Goal: Information Seeking & Learning: Compare options

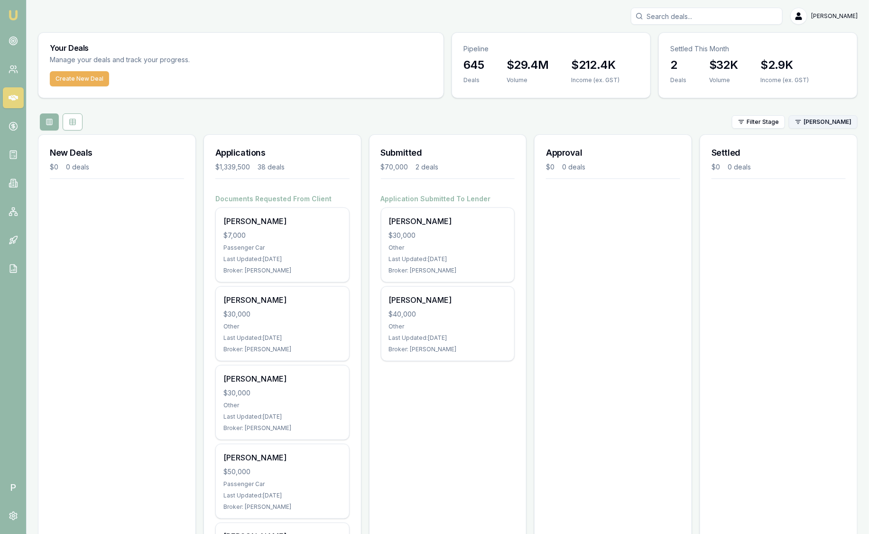
click at [834, 127] on html "Emu Broker P Sam Crouch Toggle Menu Your Deals Manage your deals and track your…" at bounding box center [434, 267] width 869 height 534
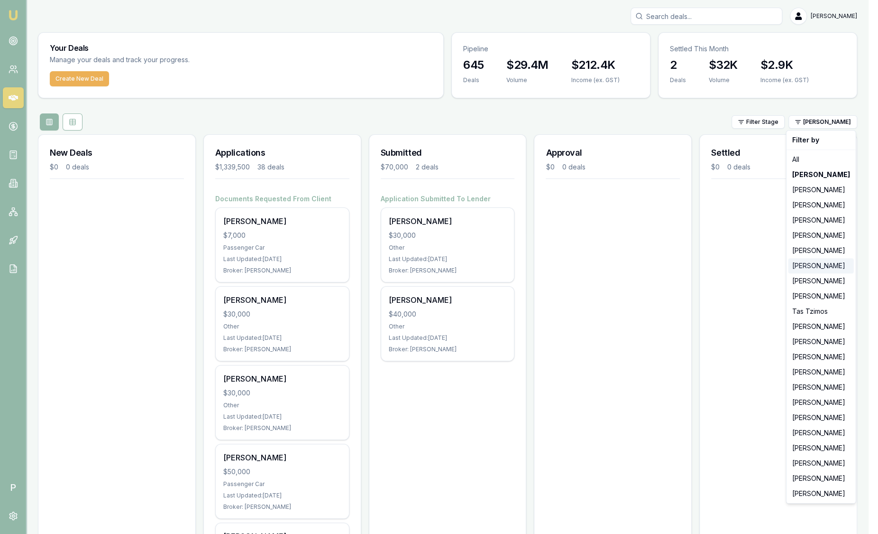
click at [820, 260] on div "[PERSON_NAME]" at bounding box center [821, 265] width 65 height 15
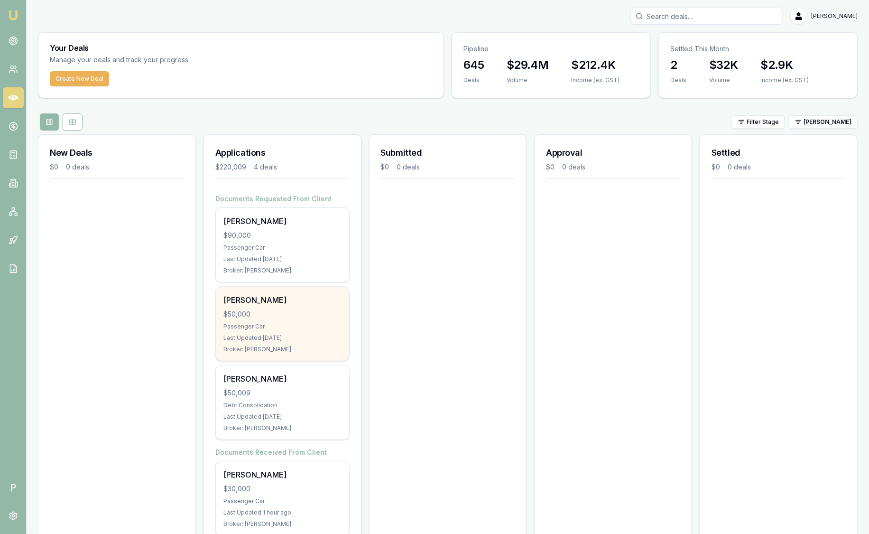
click at [325, 304] on div "Marc Gulberti" at bounding box center [282, 299] width 118 height 11
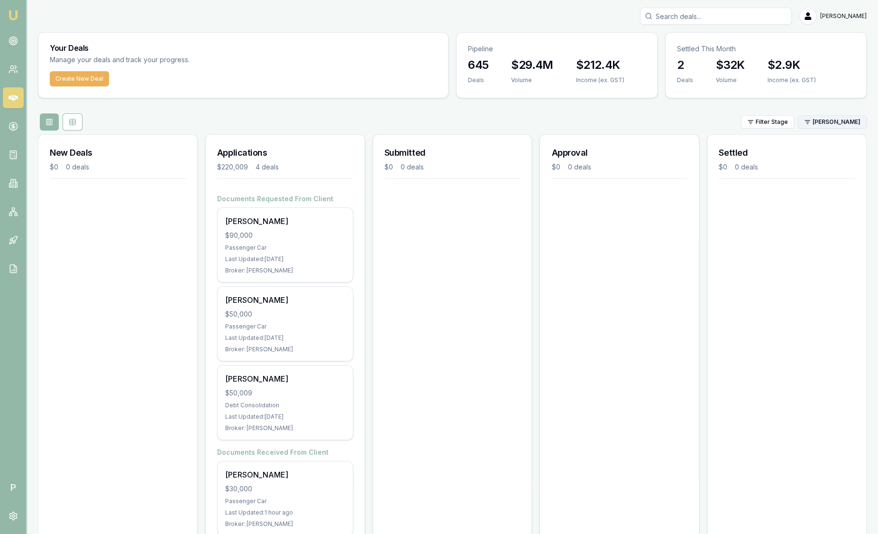
click at [826, 123] on html "Emu Broker P Sam Crouch Toggle Menu Your Deals Manage your deals and track your…" at bounding box center [439, 267] width 878 height 534
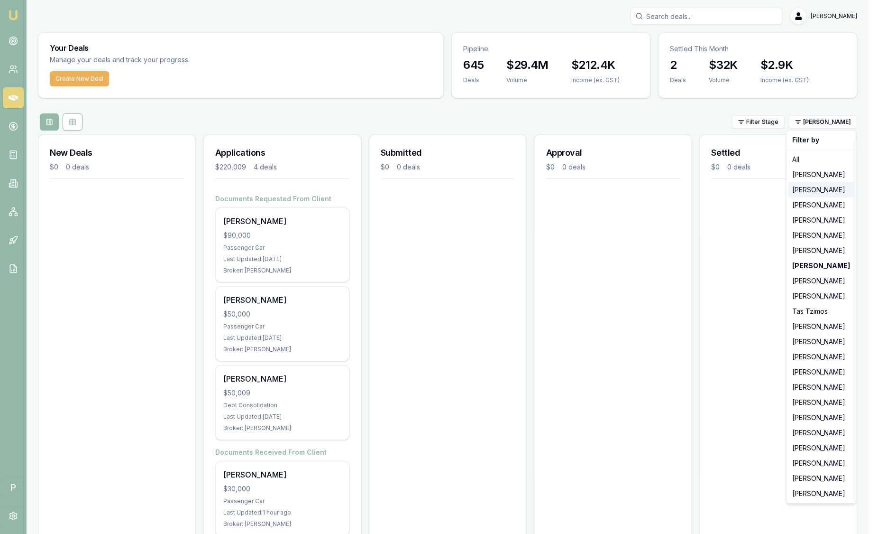
click at [822, 189] on div "[PERSON_NAME]" at bounding box center [821, 189] width 65 height 15
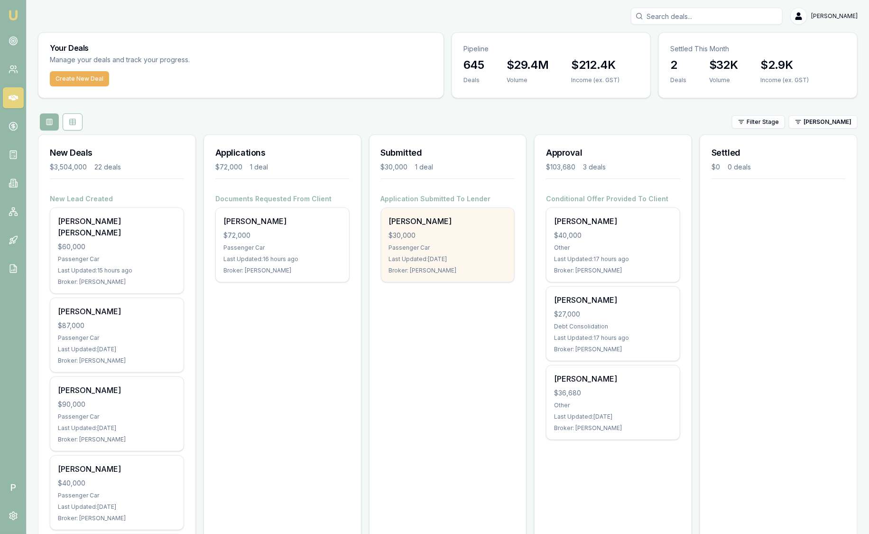
click at [455, 249] on div "Passenger Car" at bounding box center [448, 248] width 118 height 8
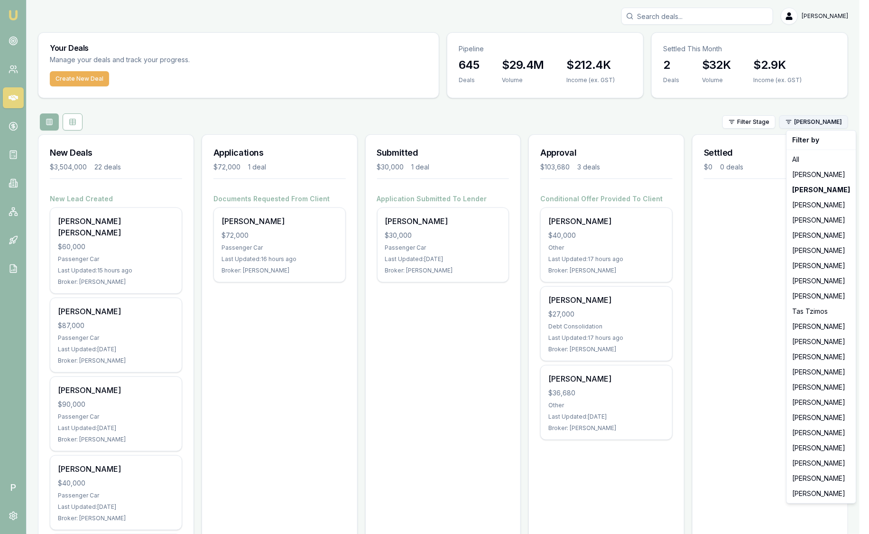
click at [848, 118] on html "Emu Broker P Sam Crouch Toggle Menu Your Deals Manage your deals and track your…" at bounding box center [434, 267] width 869 height 534
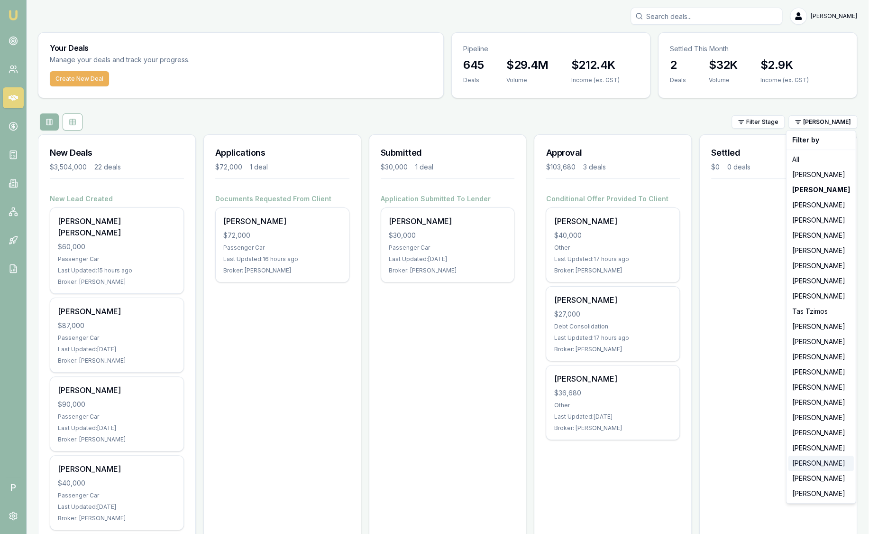
click at [820, 464] on div "[PERSON_NAME]" at bounding box center [821, 462] width 65 height 15
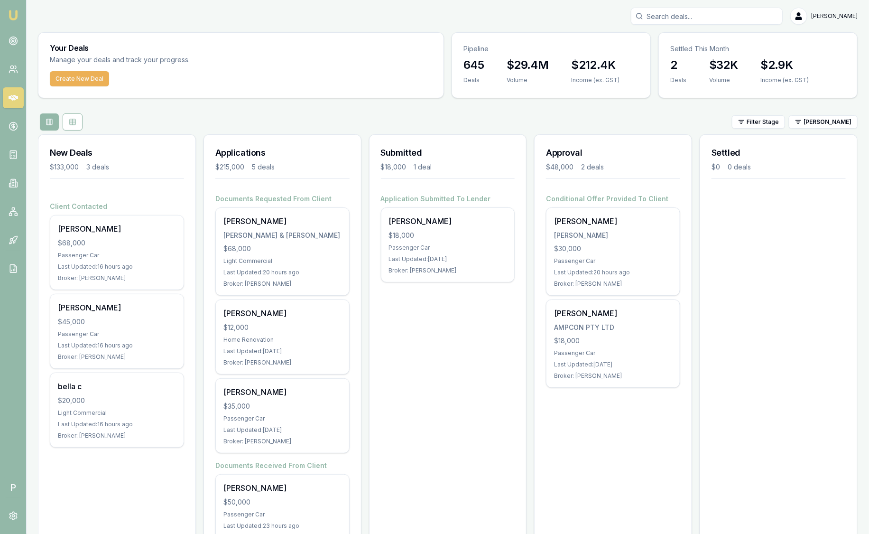
click at [828, 114] on div "Filter Stage Robyn Adams" at bounding box center [448, 121] width 820 height 17
click at [827, 121] on html "Emu Broker P Sam Crouch Toggle Menu Your Deals Manage your deals and track your…" at bounding box center [434, 267] width 869 height 534
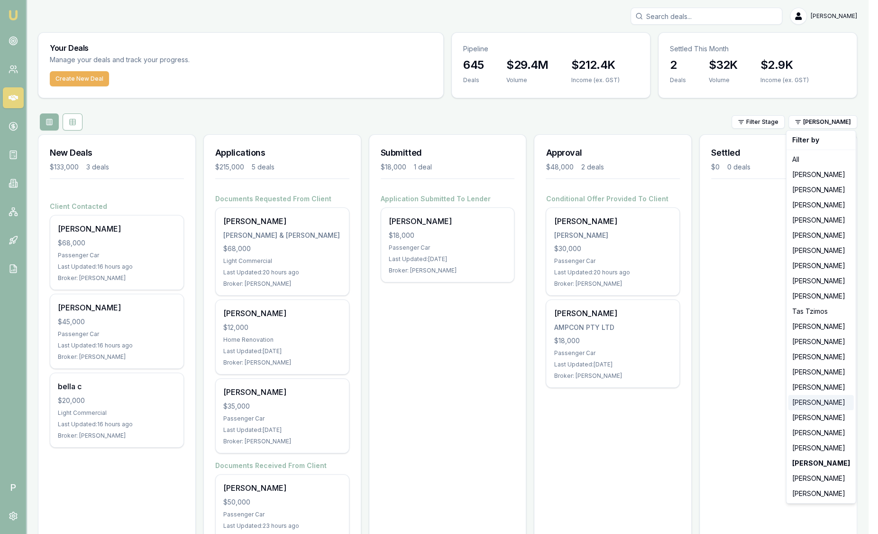
click at [820, 399] on div "[PERSON_NAME]" at bounding box center [821, 402] width 65 height 15
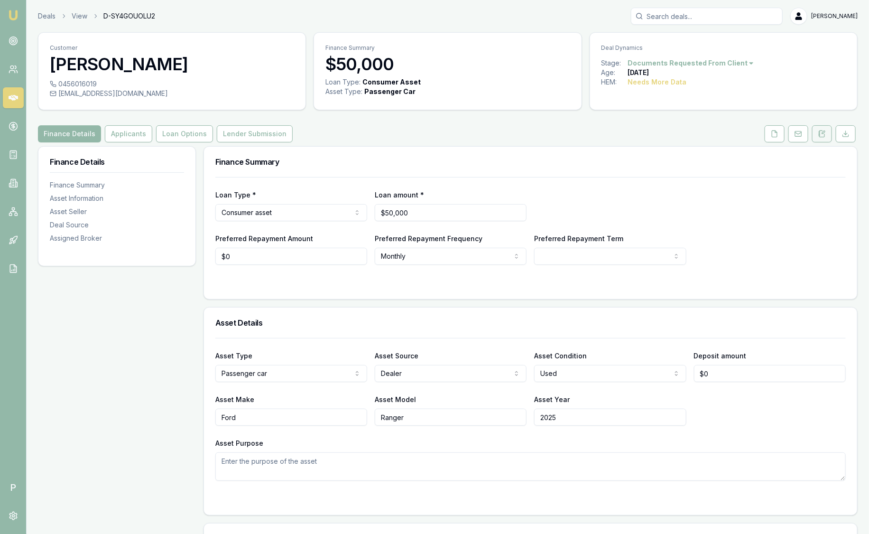
click at [822, 135] on icon at bounding box center [822, 134] width 8 height 8
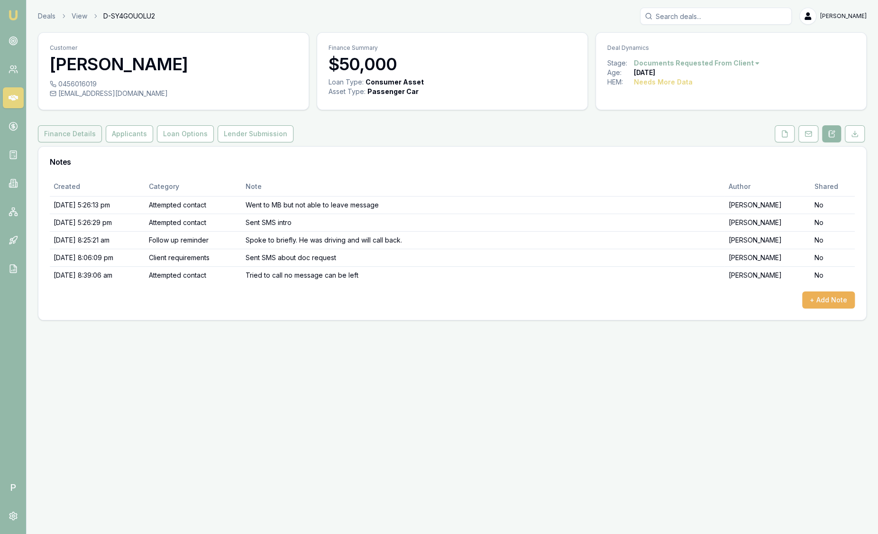
click at [74, 134] on button "Finance Details" at bounding box center [70, 133] width 64 height 17
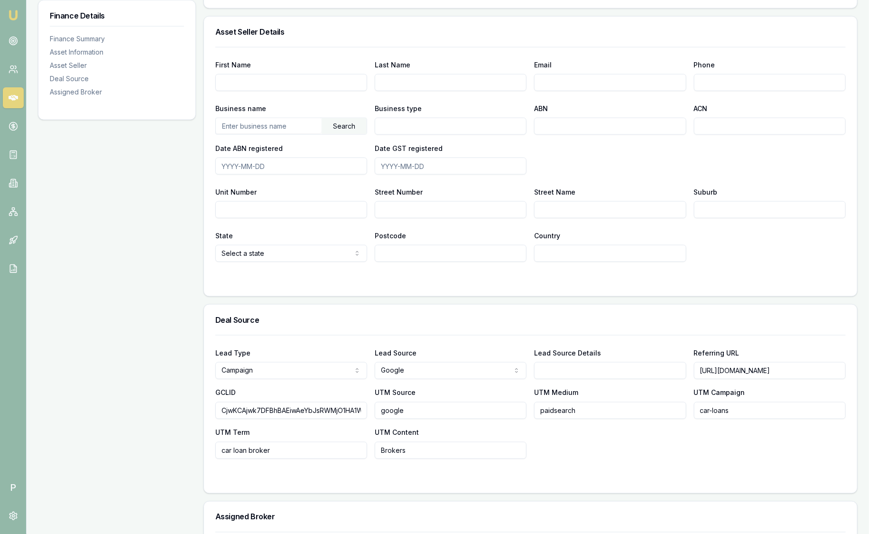
scroll to position [599, 0]
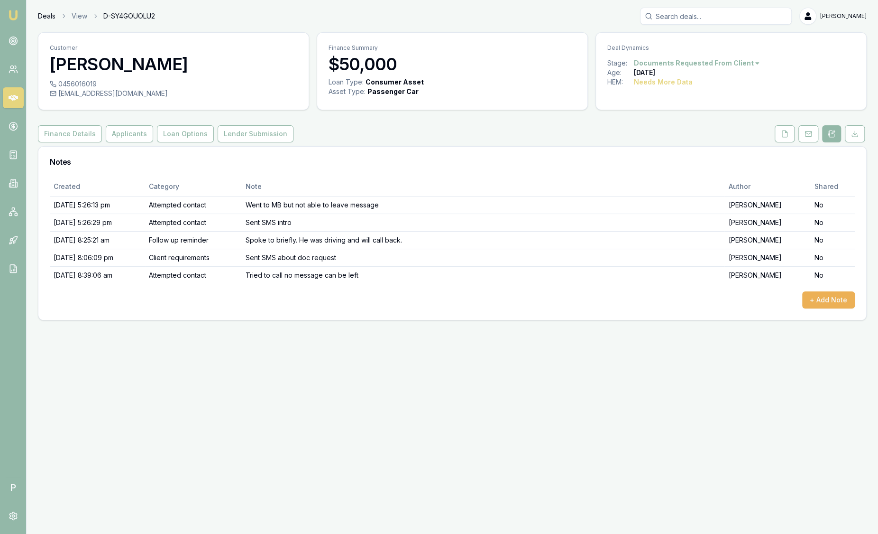
click at [54, 16] on link "Deals" at bounding box center [47, 15] width 18 height 9
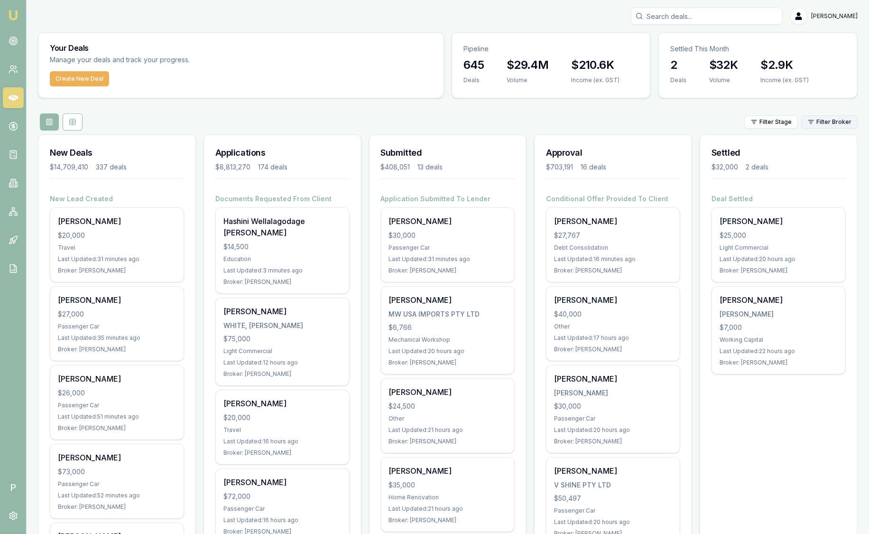
click at [845, 122] on html "Emu Broker P Sam Crouch Toggle Menu Your Deals Manage your deals and track your…" at bounding box center [434, 267] width 869 height 534
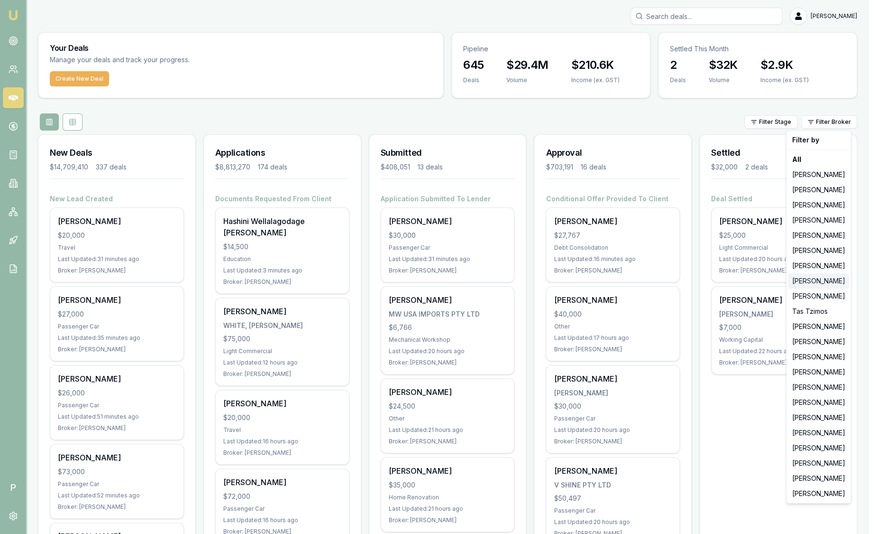
click at [829, 278] on div "[PERSON_NAME]" at bounding box center [819, 280] width 61 height 15
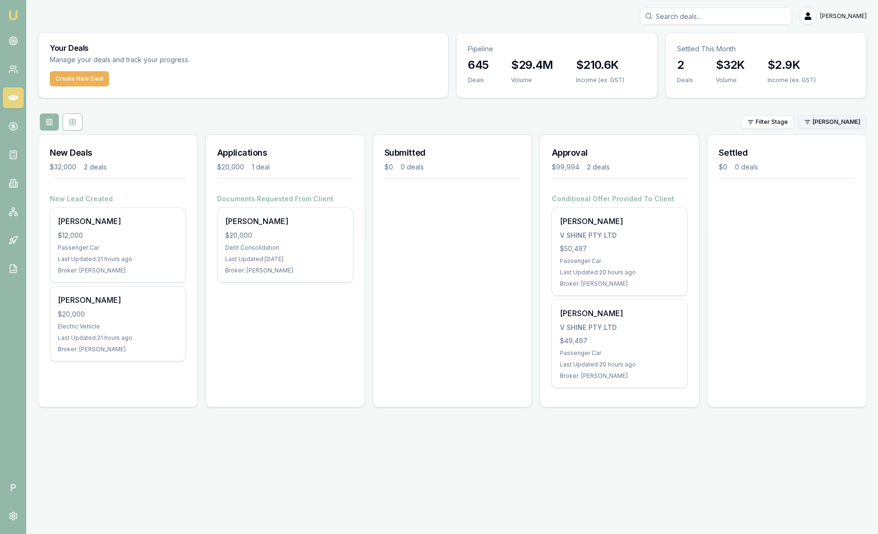
click at [820, 121] on html "Emu Broker P Sam Crouch Toggle Menu Your Deals Manage your deals and track your…" at bounding box center [439, 267] width 878 height 534
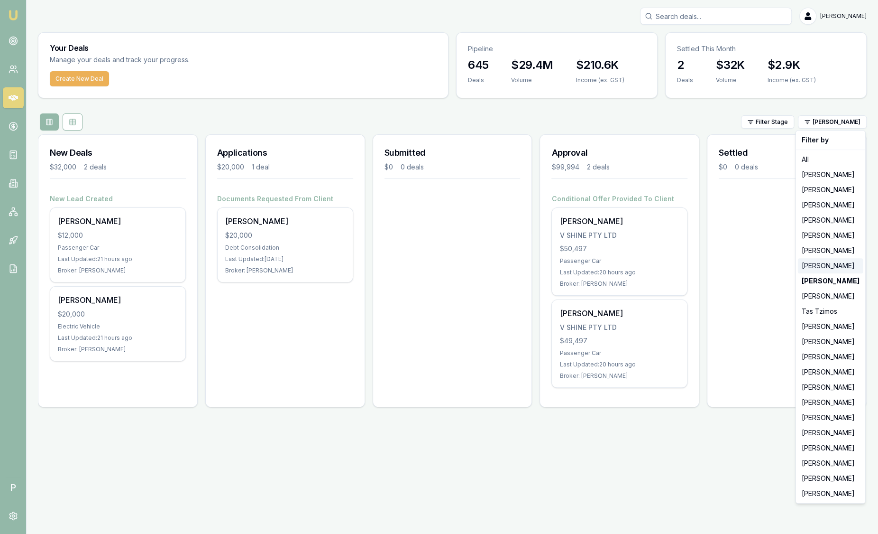
click at [829, 268] on div "[PERSON_NAME]" at bounding box center [830, 265] width 65 height 15
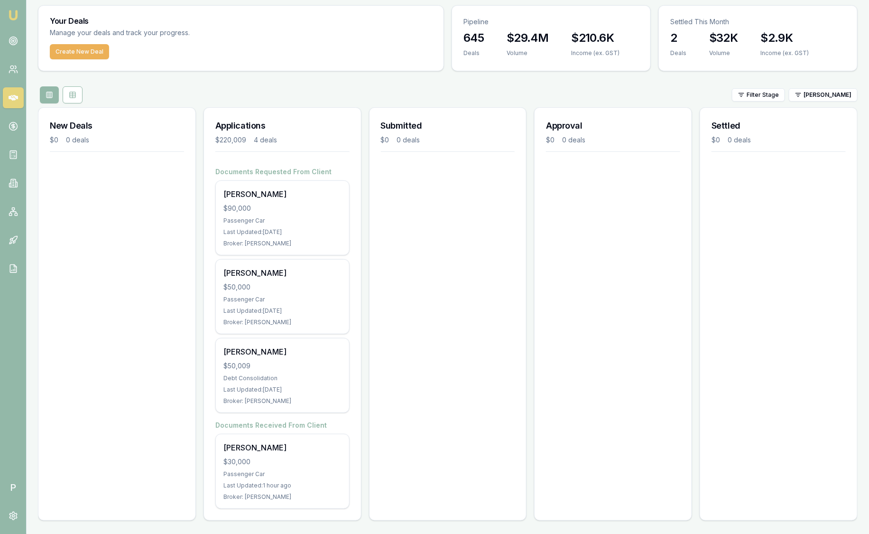
scroll to position [28, 0]
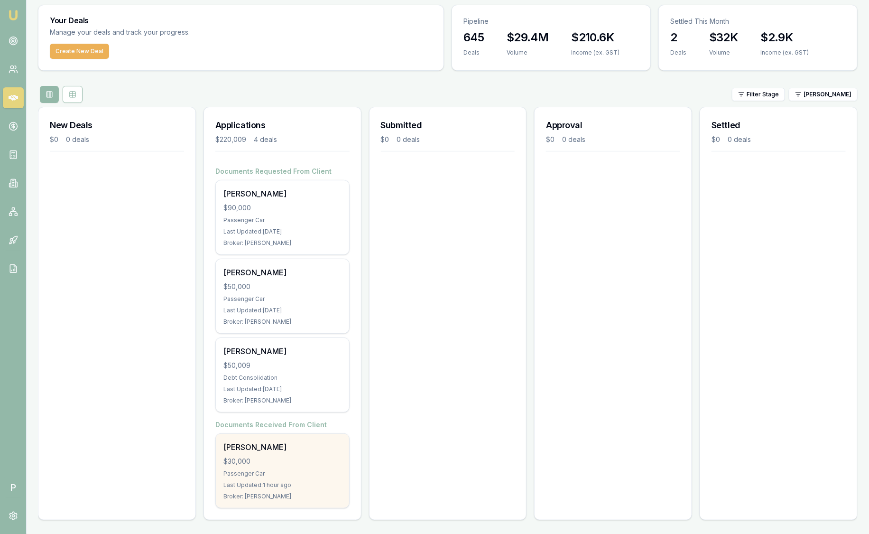
click at [325, 470] on div "Passenger Car" at bounding box center [282, 474] width 118 height 8
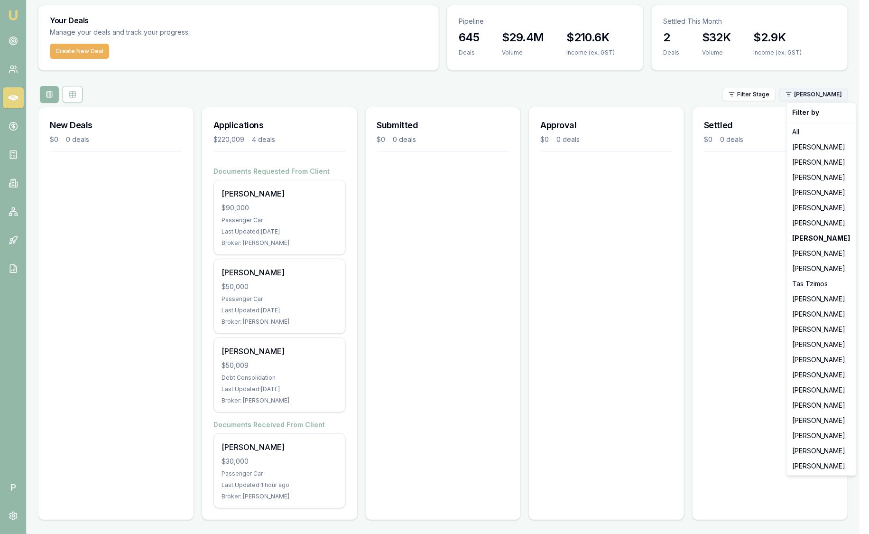
click at [847, 98] on html "Emu Broker P Sam Crouch Toggle Menu Your Deals Manage your deals and track your…" at bounding box center [434, 239] width 869 height 534
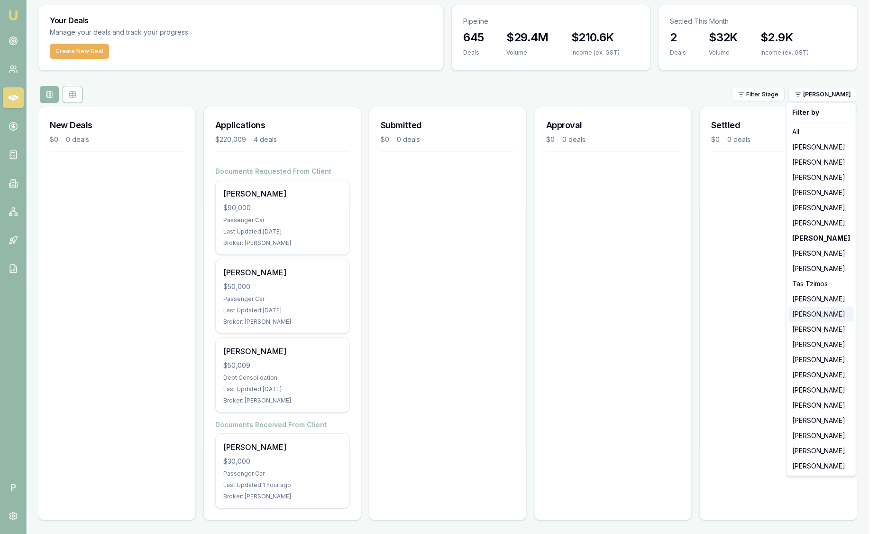
click at [825, 313] on div "[PERSON_NAME]" at bounding box center [821, 313] width 65 height 15
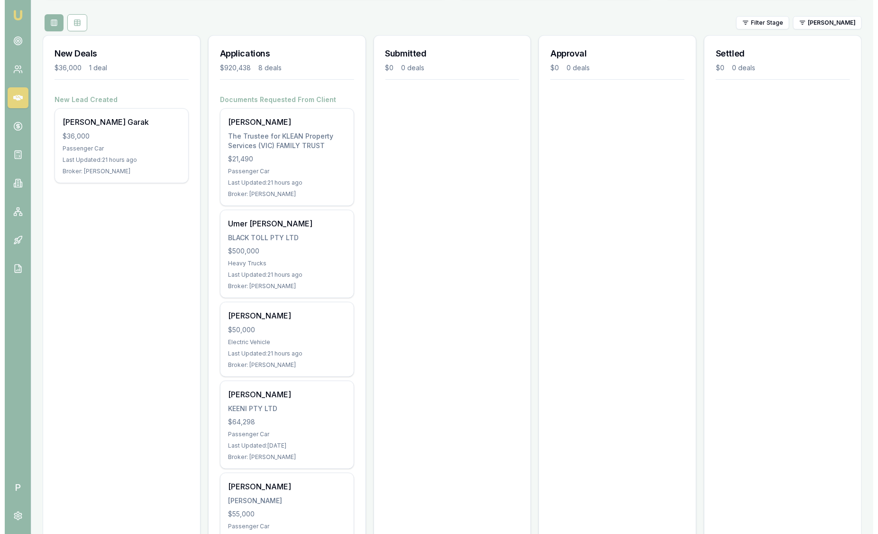
scroll to position [98, 0]
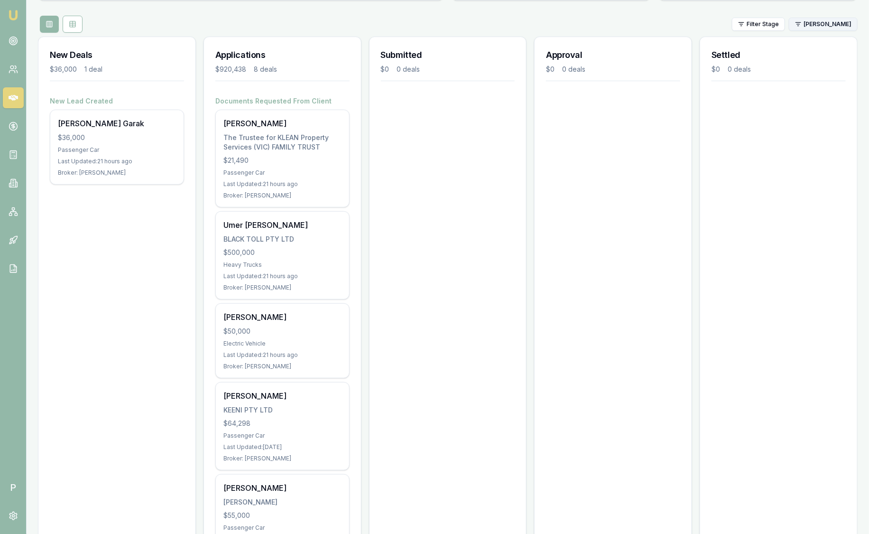
click at [833, 21] on html "Emu Broker P Sam Crouch Toggle Menu Your Deals Manage your deals and track your…" at bounding box center [434, 169] width 869 height 534
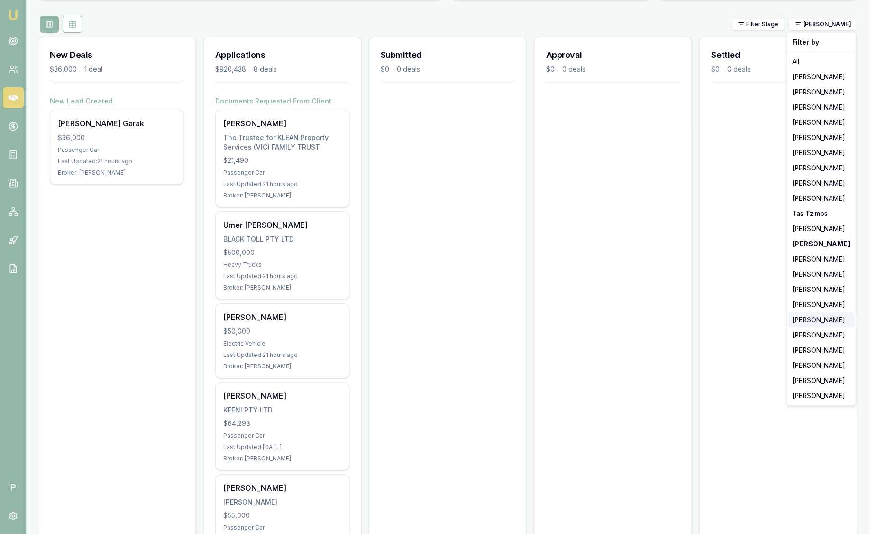
click at [825, 322] on div "[PERSON_NAME]" at bounding box center [821, 319] width 65 height 15
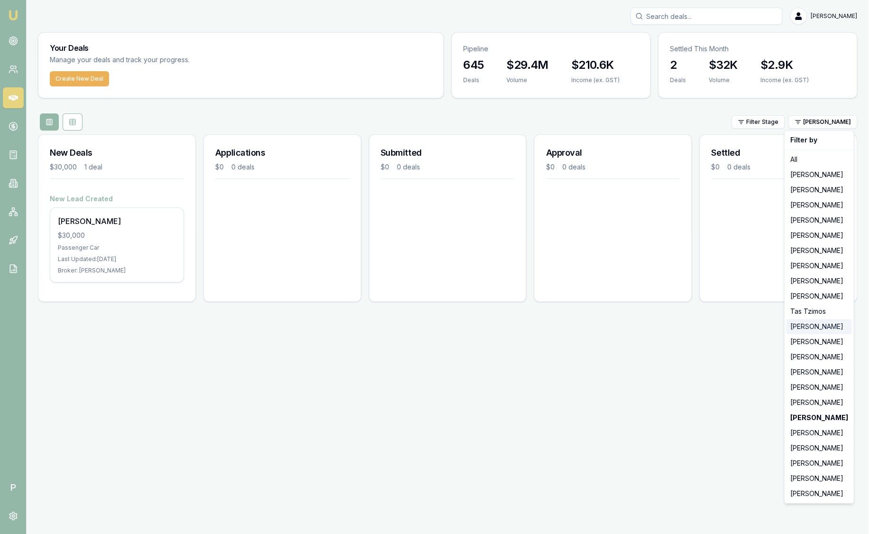
scroll to position [0, 0]
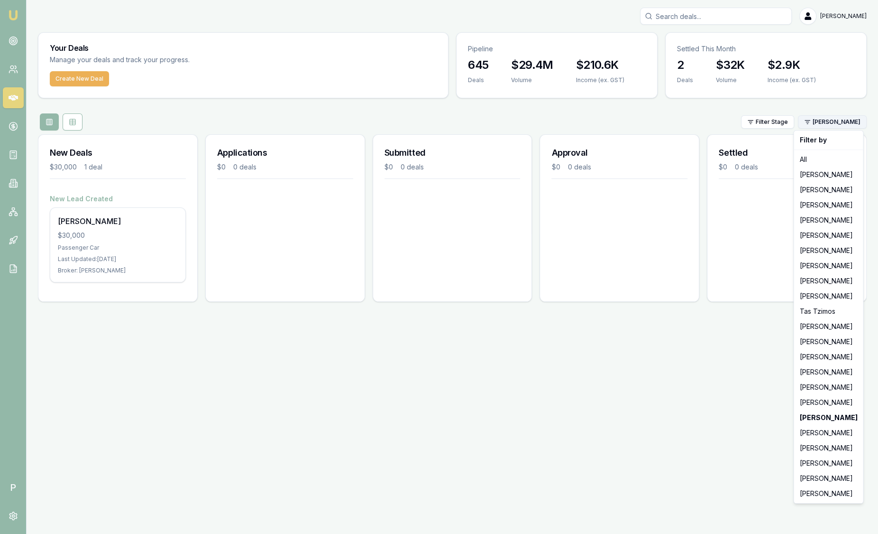
click at [838, 123] on html "Emu Broker P Sam Crouch Toggle Menu Your Deals Manage your deals and track your…" at bounding box center [439, 267] width 878 height 534
click at [823, 460] on div "[PERSON_NAME]" at bounding box center [828, 462] width 65 height 15
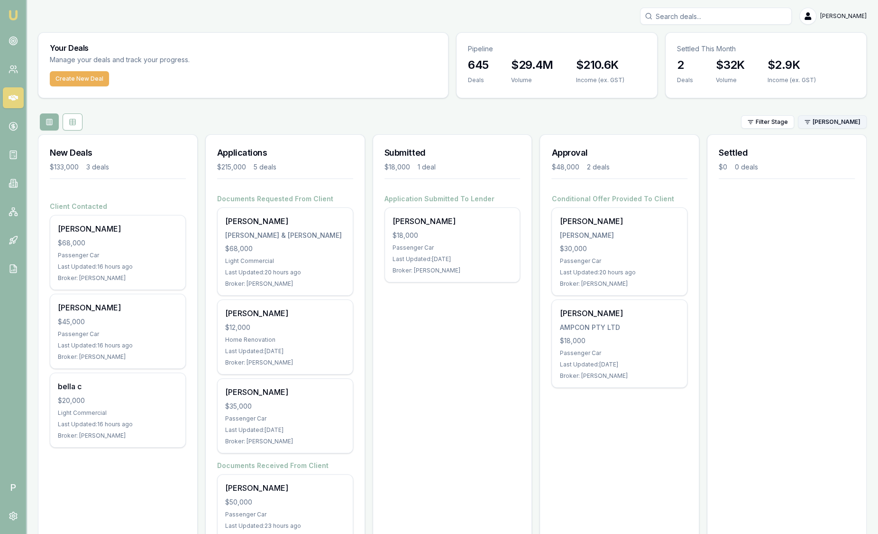
click at [833, 127] on html "Emu Broker P Sam Crouch Toggle Menu Your Deals Manage your deals and track your…" at bounding box center [439, 267] width 878 height 534
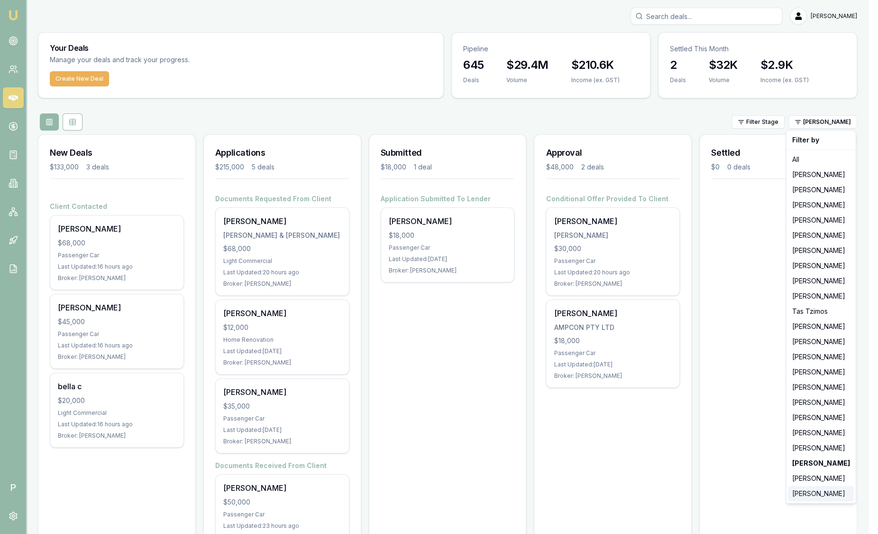
click at [817, 495] on div "[PERSON_NAME]" at bounding box center [821, 493] width 65 height 15
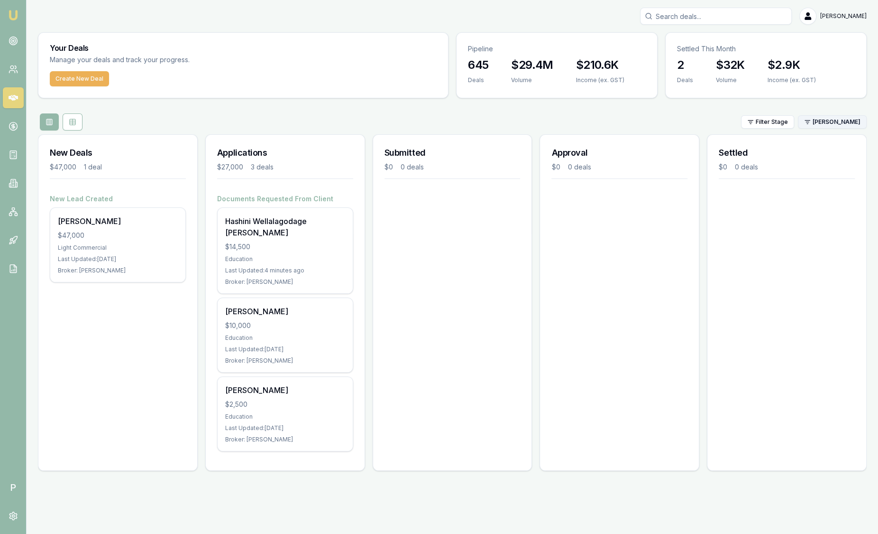
click at [830, 119] on html "Emu Broker P Sam Crouch Toggle Menu Your Deals Manage your deals and track your…" at bounding box center [439, 267] width 878 height 534
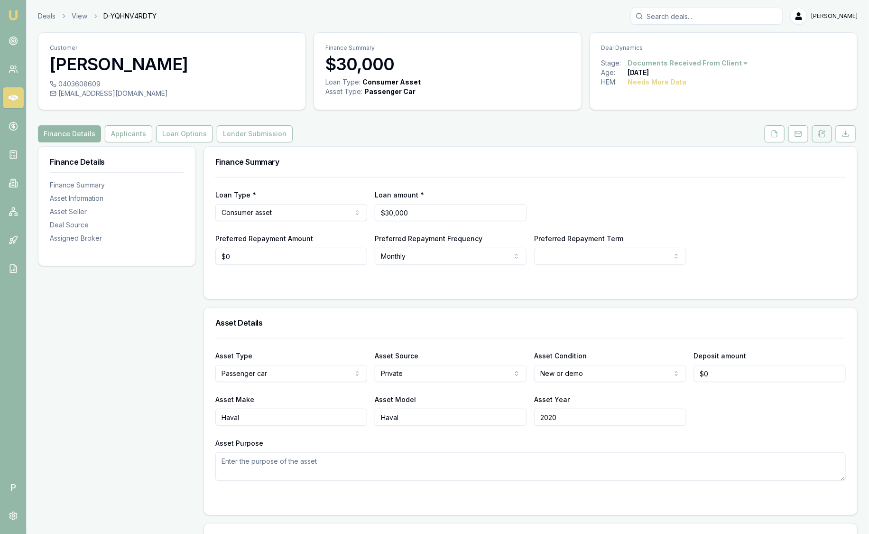
click at [824, 131] on icon at bounding box center [823, 132] width 3 height 3
click at [821, 134] on icon at bounding box center [822, 134] width 8 height 8
